Goal: Transaction & Acquisition: Purchase product/service

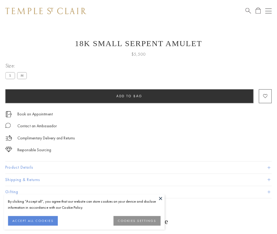
scroll to position [8, 0]
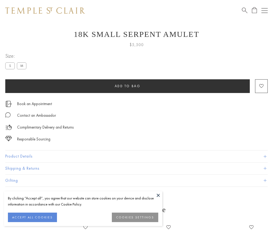
click at [127, 86] on span "Add to bag" at bounding box center [128, 86] width 26 height 4
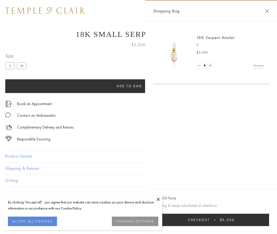
click at [211, 220] on button "Checkout $5,500" at bounding box center [211, 220] width 116 height 12
